Goal: Navigation & Orientation: Find specific page/section

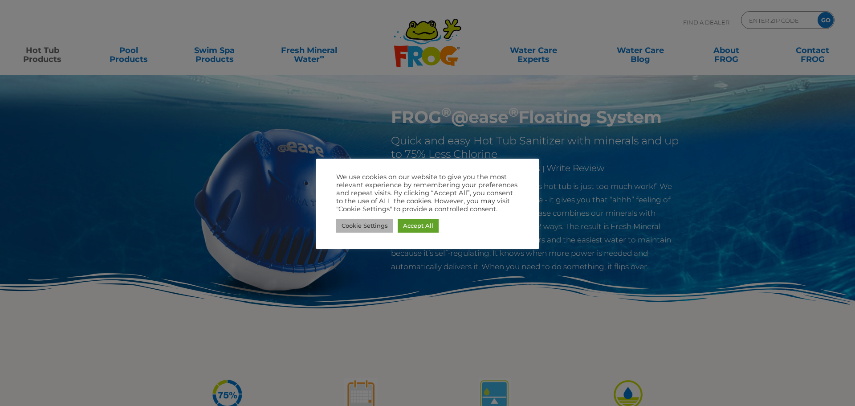
click at [378, 225] on link "Cookie Settings" at bounding box center [364, 226] width 57 height 14
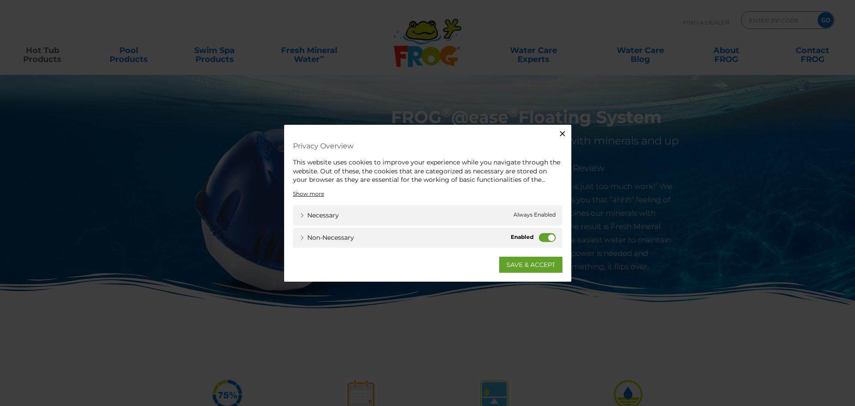
click at [542, 237] on label "Non-necessary" at bounding box center [547, 236] width 17 height 9
click at [0, 0] on input "Non-necessary" at bounding box center [0, 0] width 0 height 0
click at [534, 262] on link "SAVE & ACCEPT" at bounding box center [530, 264] width 63 height 16
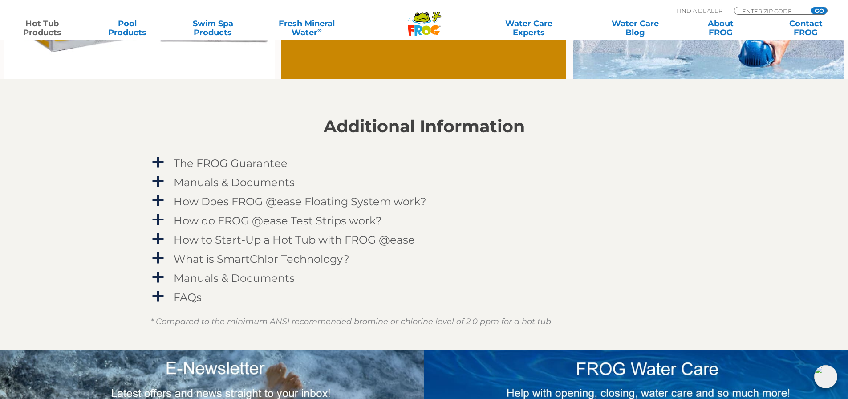
scroll to position [890, 0]
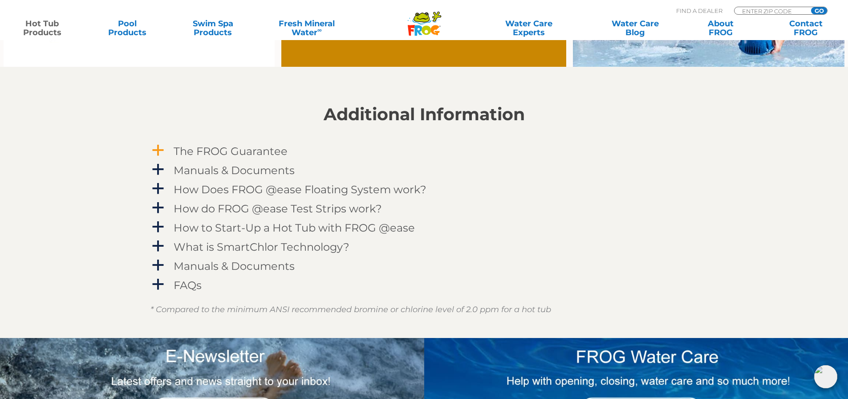
click at [159, 153] on span "a" at bounding box center [157, 150] width 13 height 13
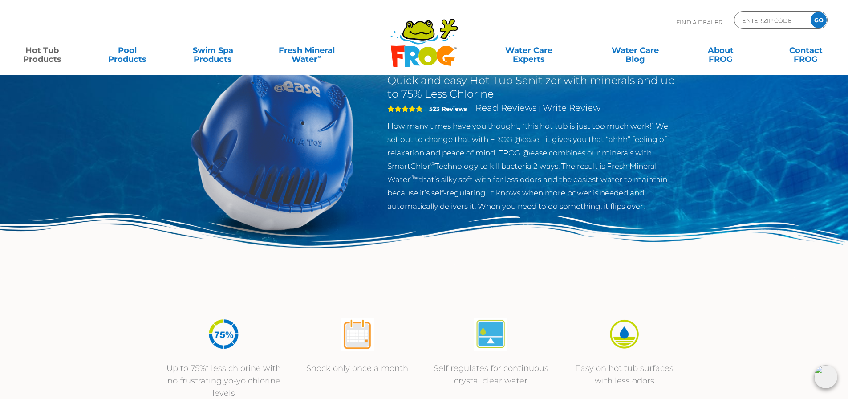
scroll to position [0, 0]
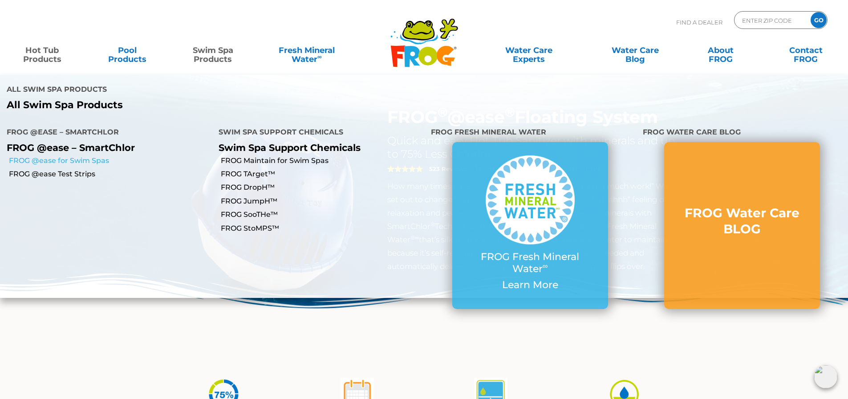
click at [105, 156] on link "FROG @ease for Swim Spas" at bounding box center [110, 161] width 203 height 10
click at [85, 156] on link "FROG @ease for Swim Spas" at bounding box center [110, 161] width 203 height 10
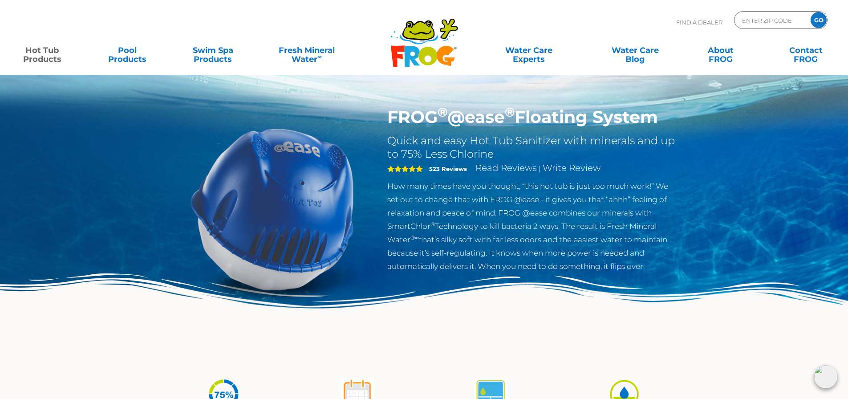
click at [302, 297] on img at bounding box center [272, 209] width 204 height 204
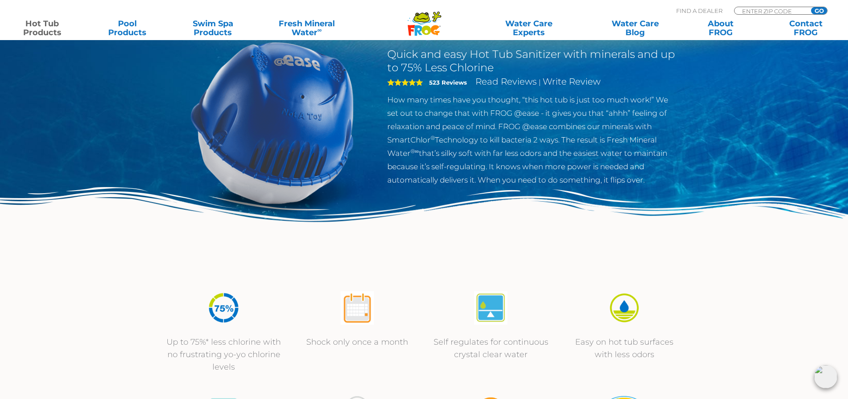
scroll to position [178, 0]
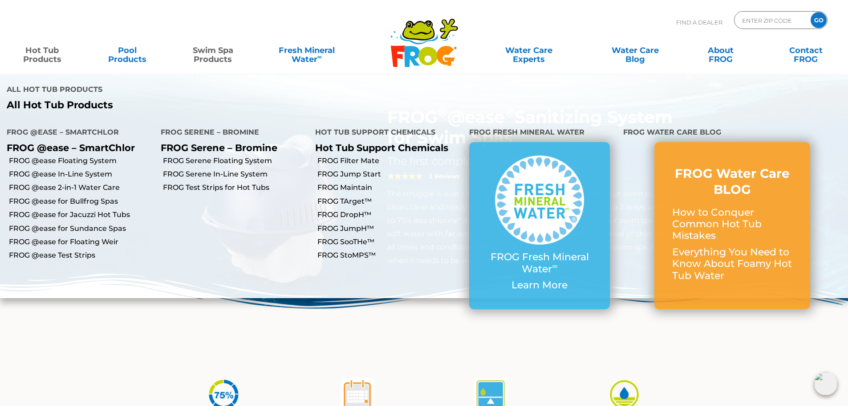
click at [52, 54] on link "Hot Tub Products" at bounding box center [42, 50] width 66 height 18
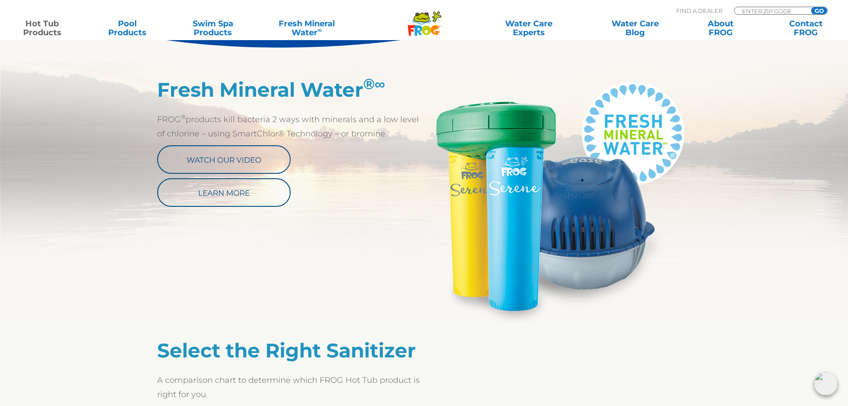
scroll to position [178, 0]
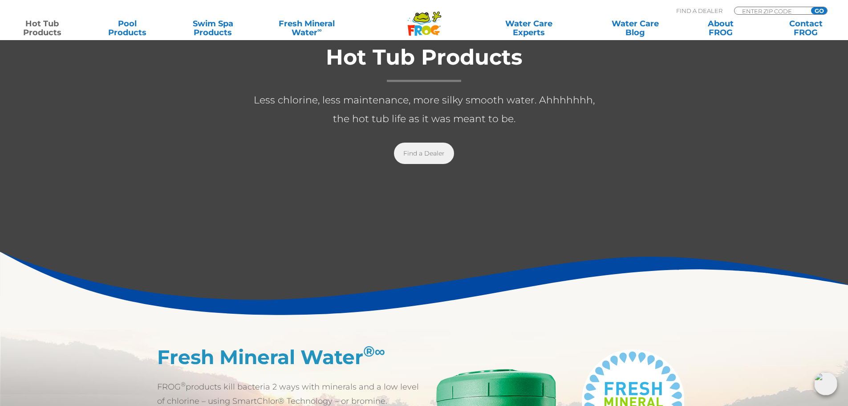
click at [438, 150] on link "Find a Dealer" at bounding box center [424, 152] width 60 height 21
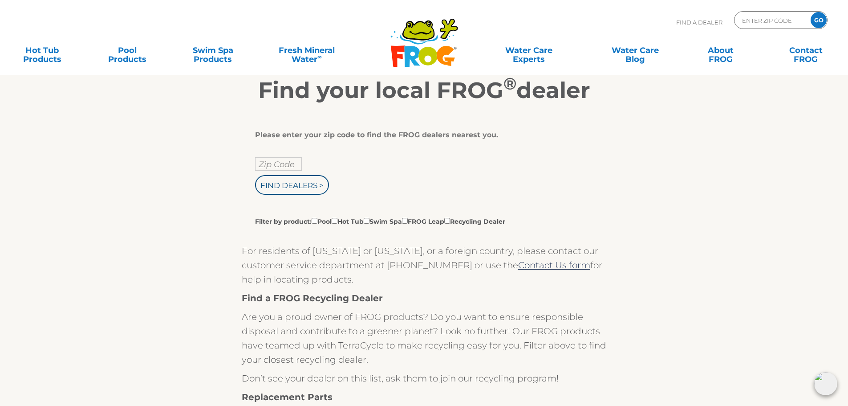
scroll to position [134, 0]
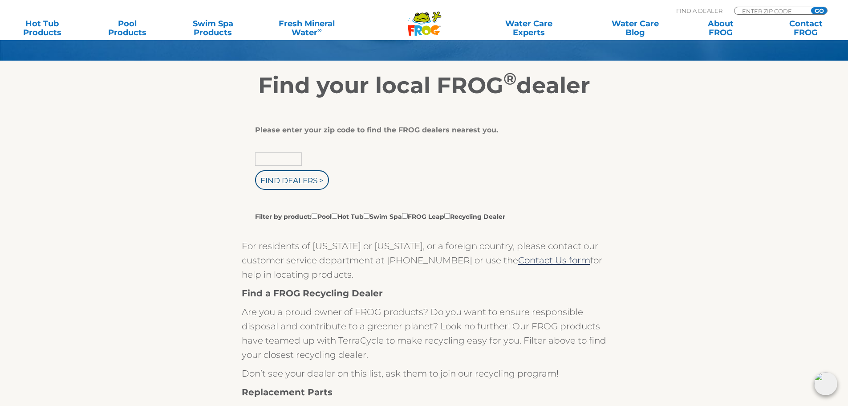
click at [272, 155] on input "text" at bounding box center [278, 158] width 47 height 13
type input "80210"
click at [337, 216] on input "Filter by product: Pool Hot Tub Swim Spa FROG Leap Recycling Dealer" at bounding box center [335, 216] width 6 height 6
checkbox input "true"
click at [308, 180] on input "Find Dealers >" at bounding box center [292, 180] width 74 height 20
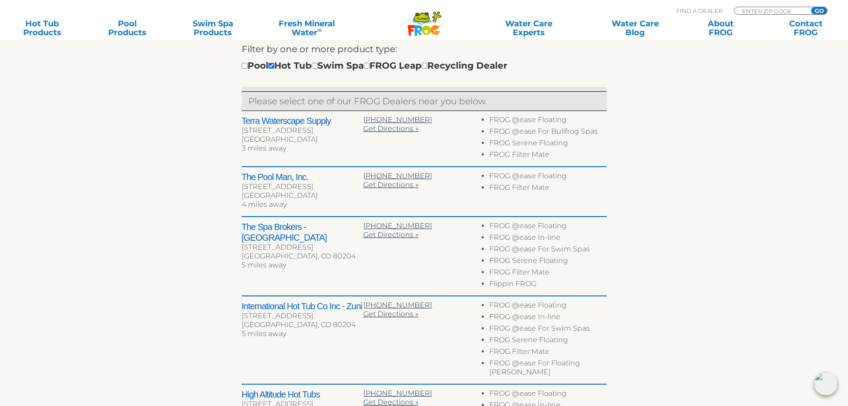
scroll to position [312, 0]
